Goal: Task Accomplishment & Management: Use online tool/utility

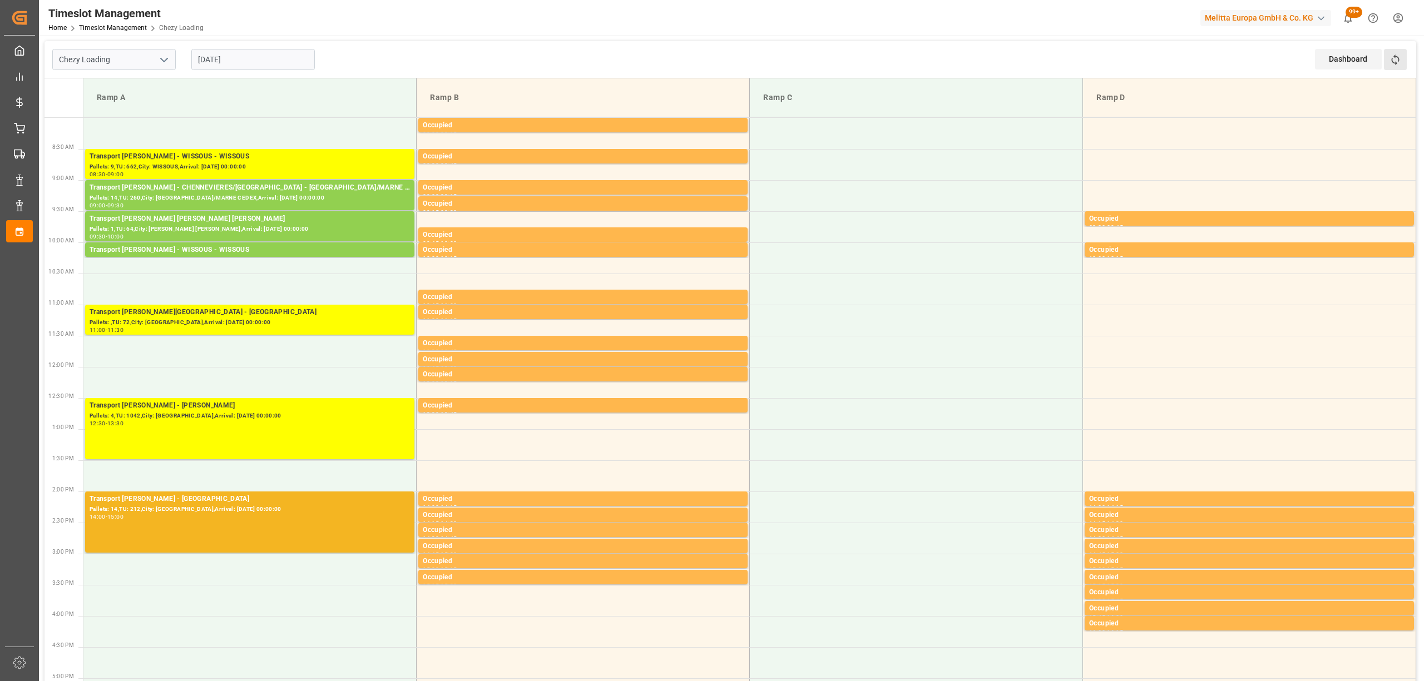
click at [1406, 65] on button "Refresh Time Slots" at bounding box center [1395, 59] width 23 height 21
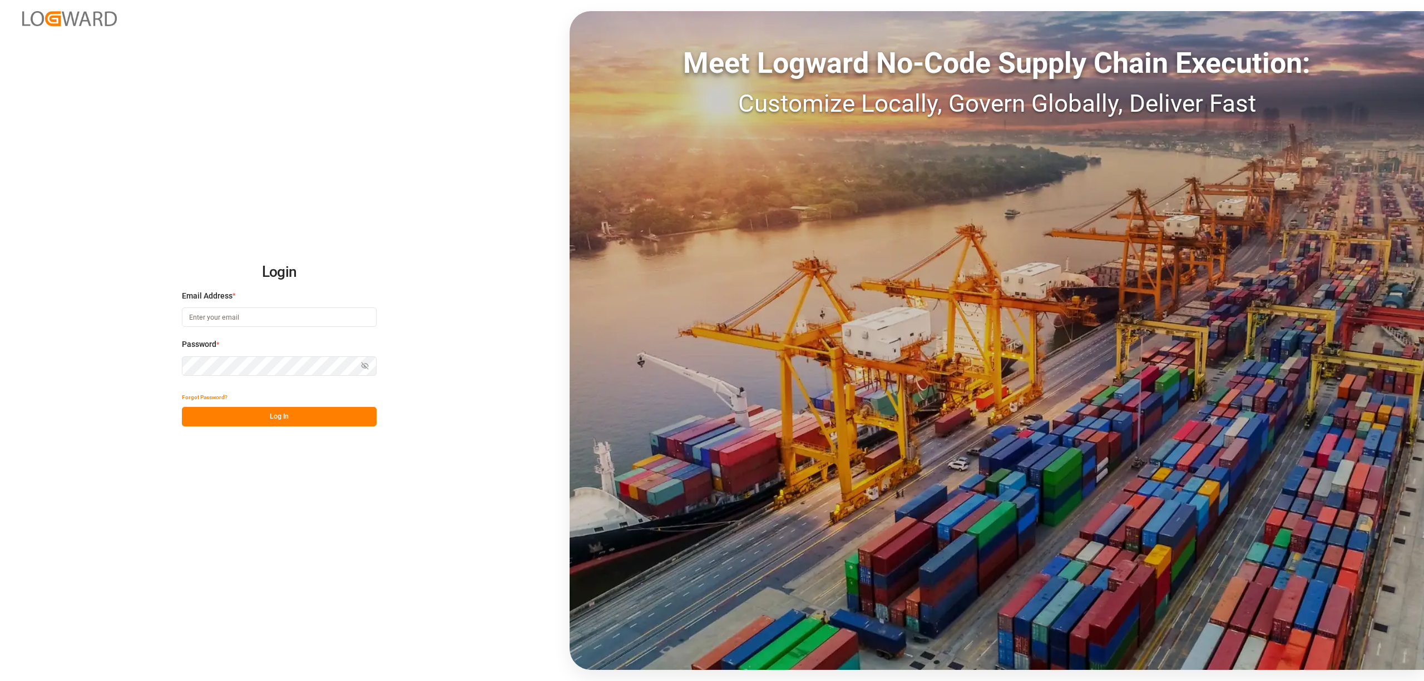
type input "[EMAIL_ADDRESS][PERSON_NAME][DOMAIN_NAME]"
click at [285, 414] on button "Log In" at bounding box center [279, 416] width 195 height 19
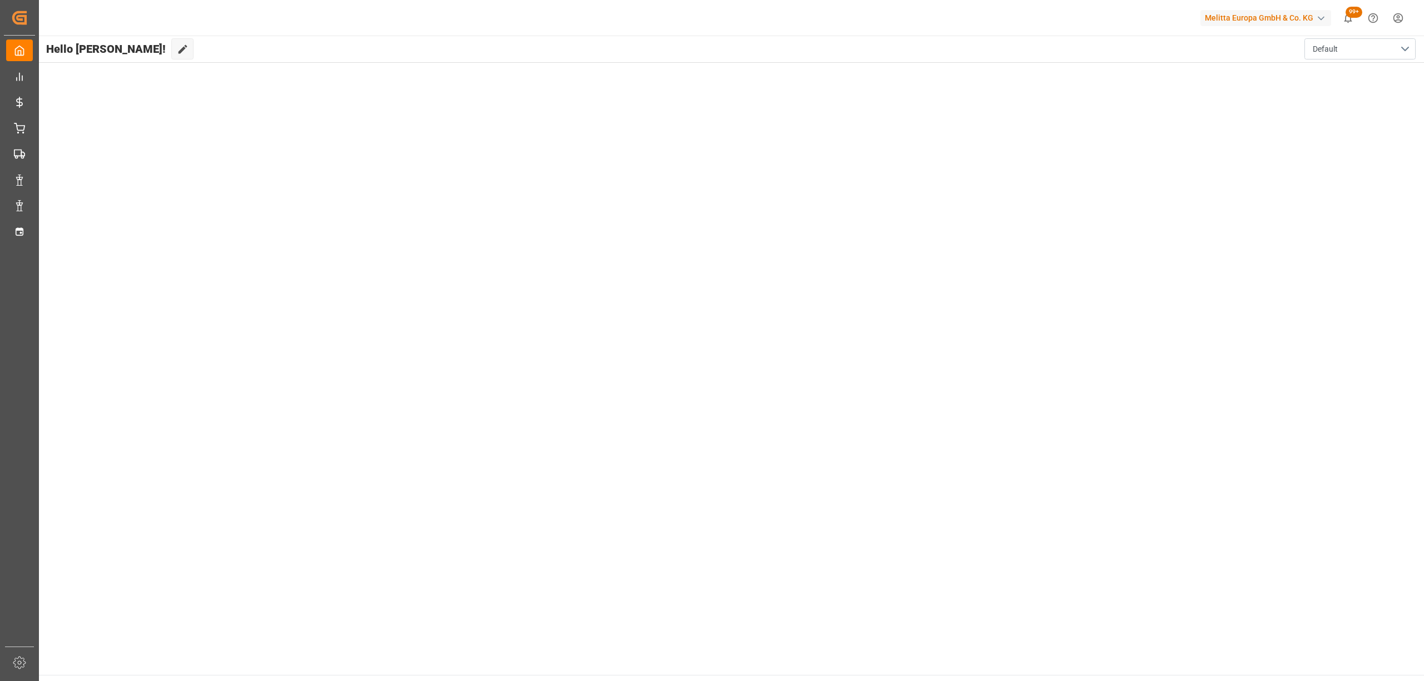
click at [1407, 19] on div "Welcome, [PERSON_NAME]" at bounding box center [1305, 18] width 236 height 37
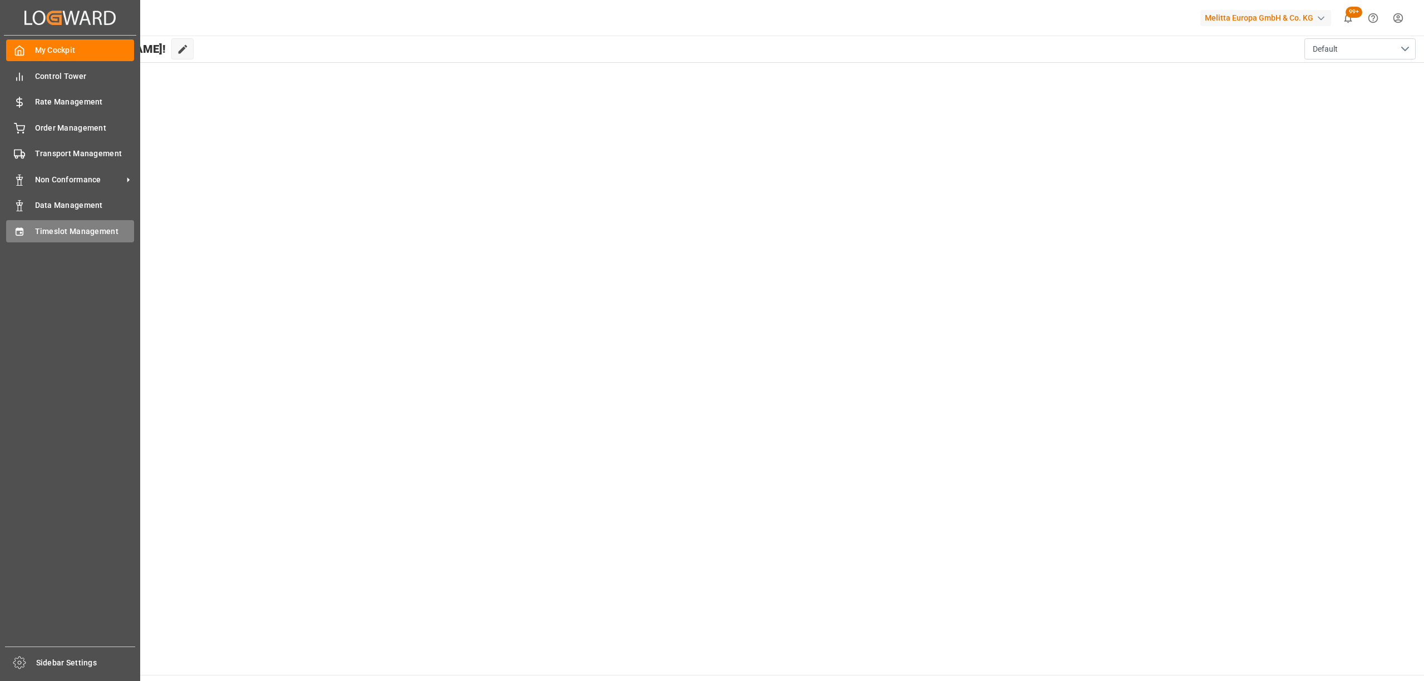
click at [29, 221] on div "Timeslot Management Timeslot Management" at bounding box center [70, 231] width 128 height 22
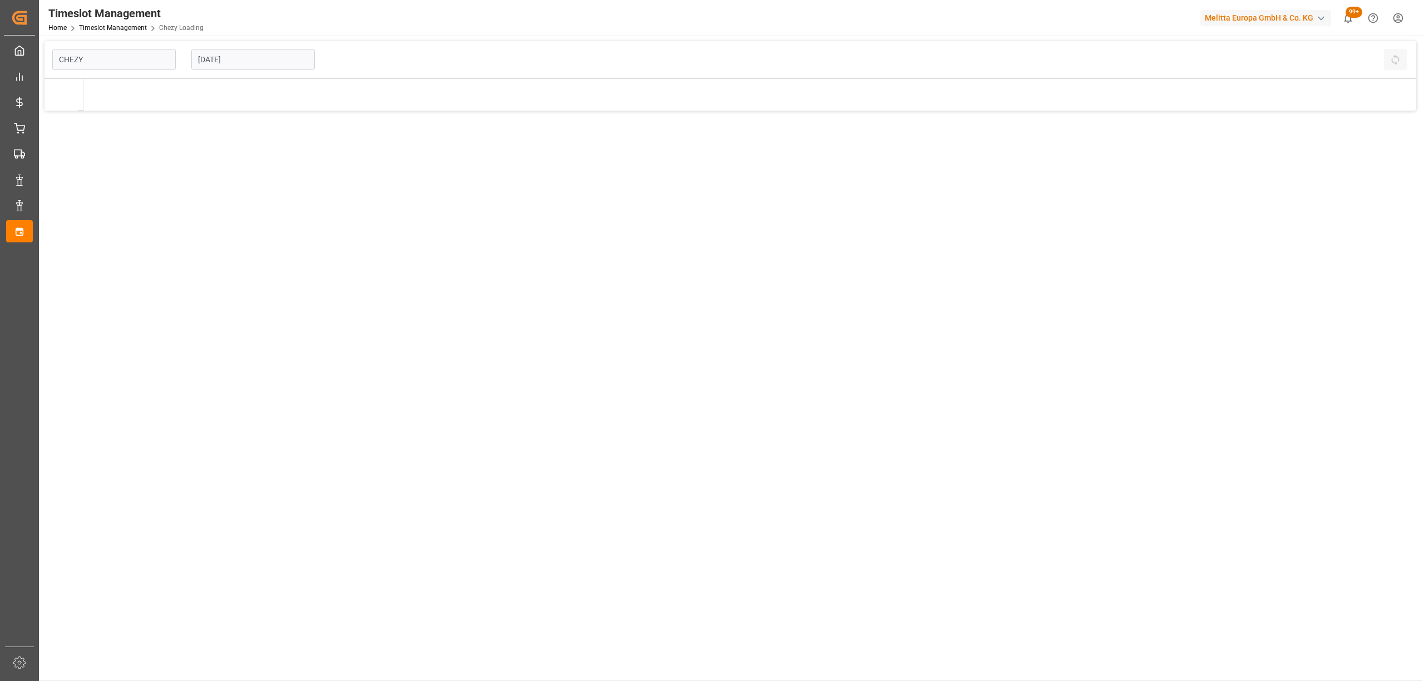
type input "Chezy Loading"
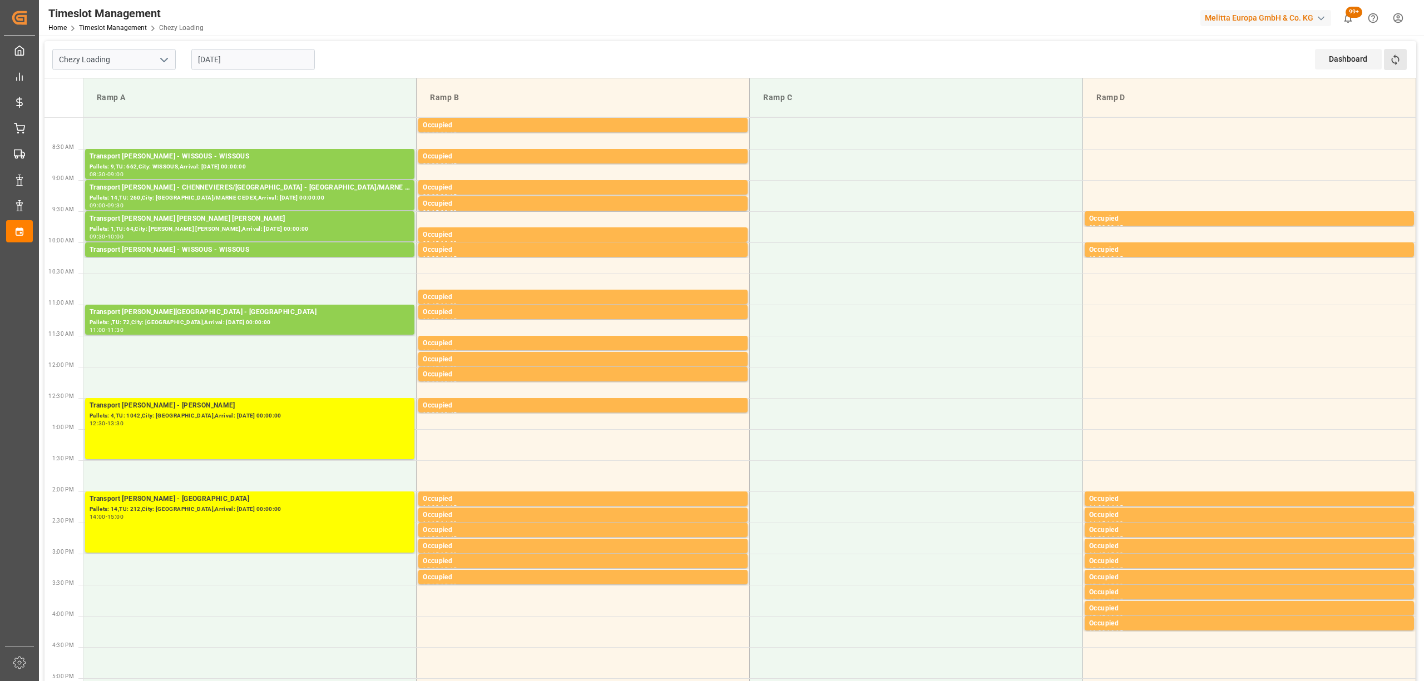
click at [1402, 56] on button "Refresh Time Slots" at bounding box center [1395, 59] width 23 height 21
